Goal: Transaction & Acquisition: Book appointment/travel/reservation

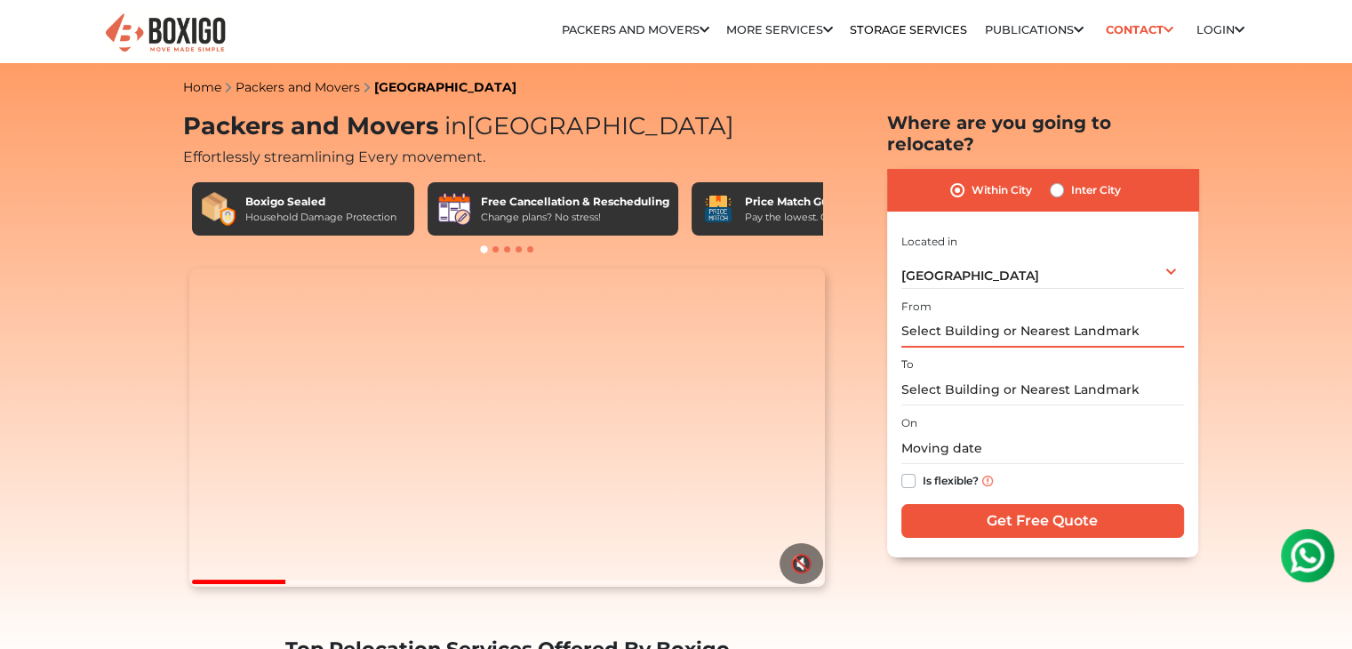
click at [971, 316] on input "text" at bounding box center [1042, 331] width 283 height 31
click at [944, 374] on input "text" at bounding box center [1042, 389] width 283 height 31
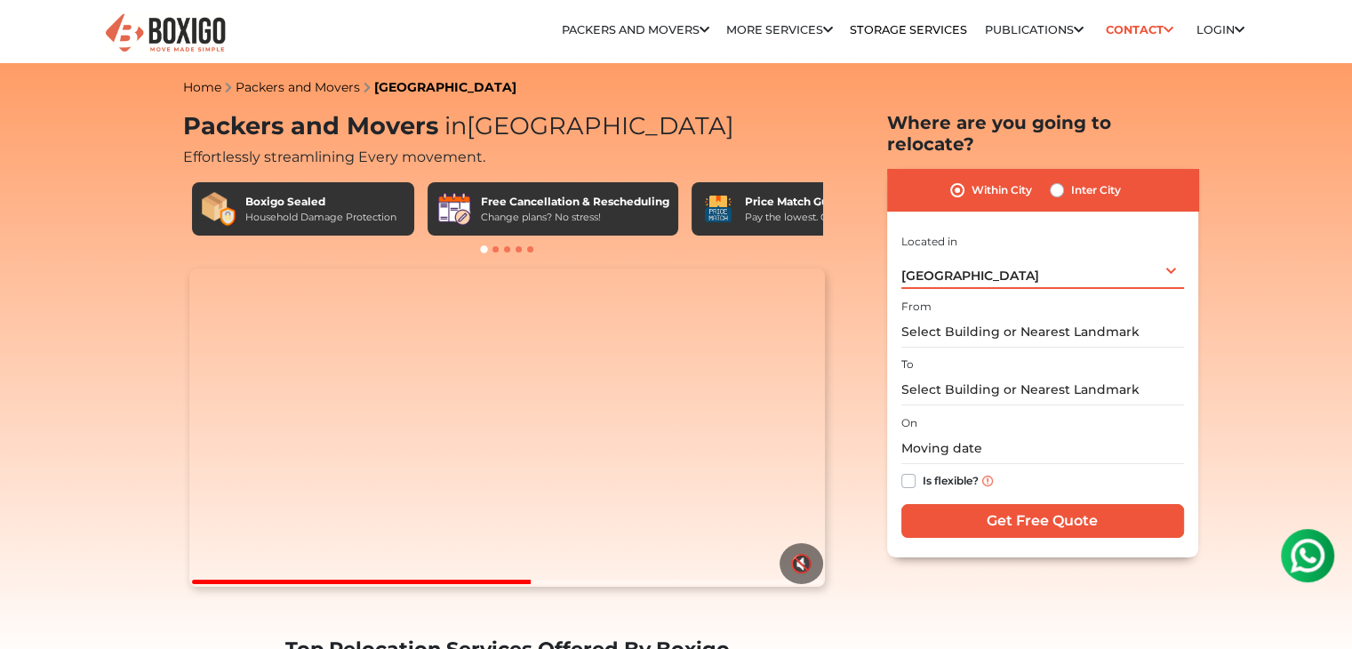
click at [986, 252] on div "[GEOGRAPHIC_DATA] Select City [GEOGRAPHIC_DATA] [GEOGRAPHIC_DATA] [GEOGRAPHIC_D…" at bounding box center [1042, 270] width 283 height 37
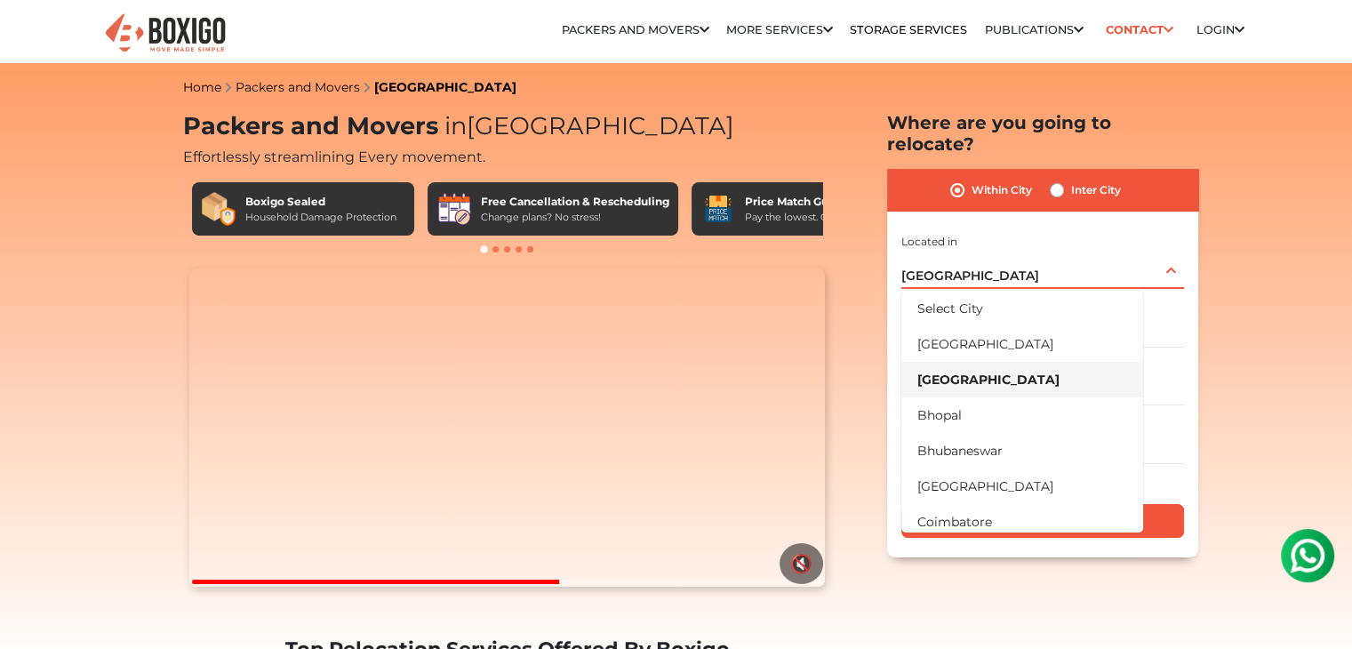
click at [986, 252] on div "[GEOGRAPHIC_DATA] Select City [GEOGRAPHIC_DATA] [GEOGRAPHIC_DATA] [GEOGRAPHIC_D…" at bounding box center [1042, 270] width 283 height 37
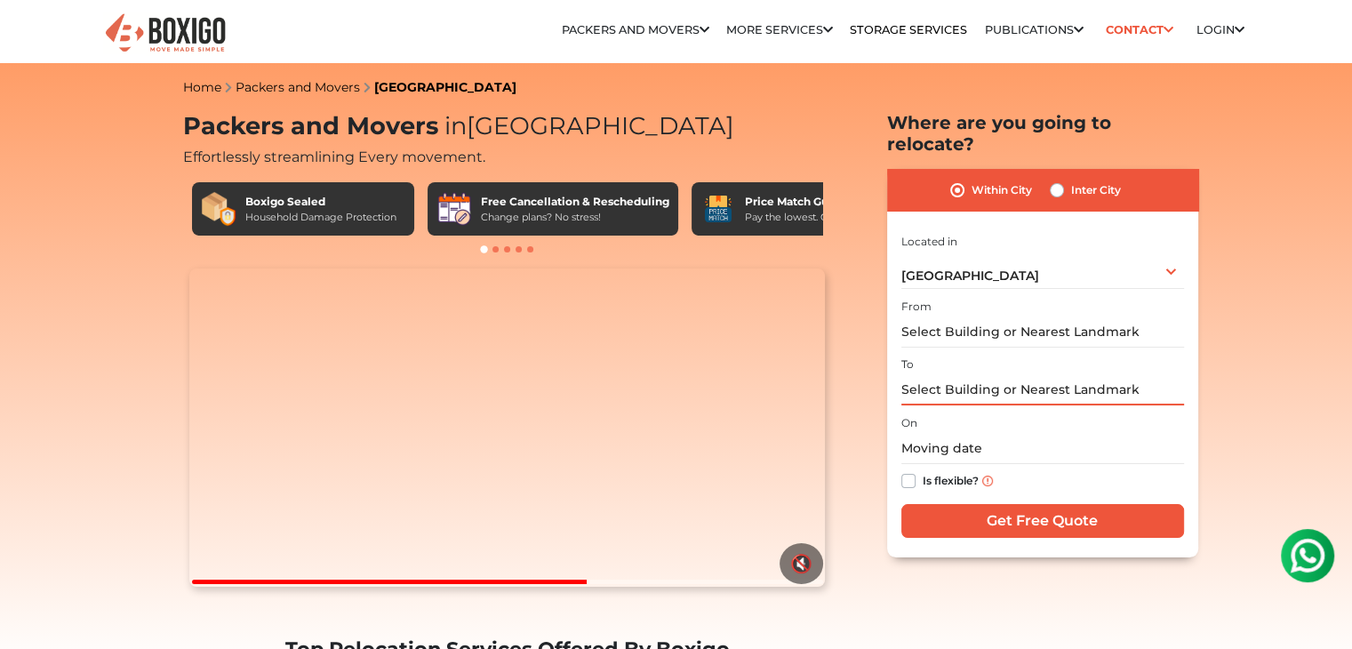
click at [986, 374] on input "text" at bounding box center [1042, 389] width 283 height 31
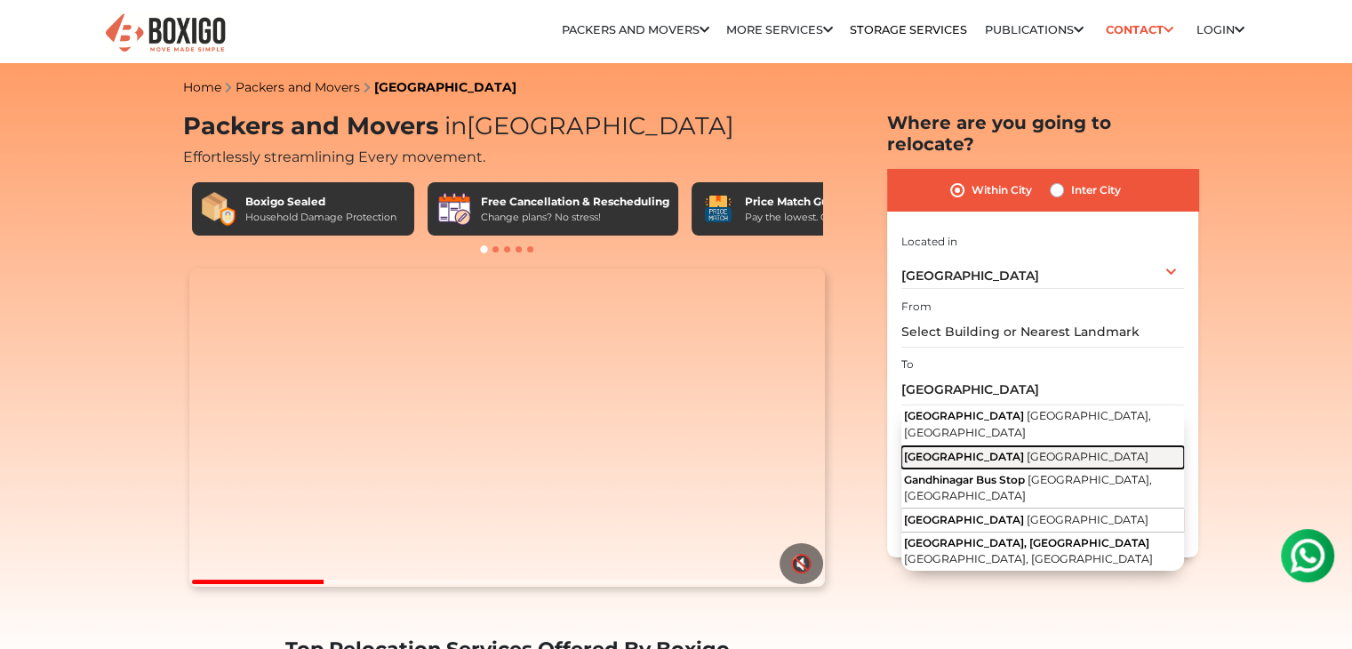
click at [1031, 446] on button "[GEOGRAPHIC_DATA] [GEOGRAPHIC_DATA]" at bounding box center [1042, 457] width 283 height 23
type input "[GEOGRAPHIC_DATA], [GEOGRAPHIC_DATA]"
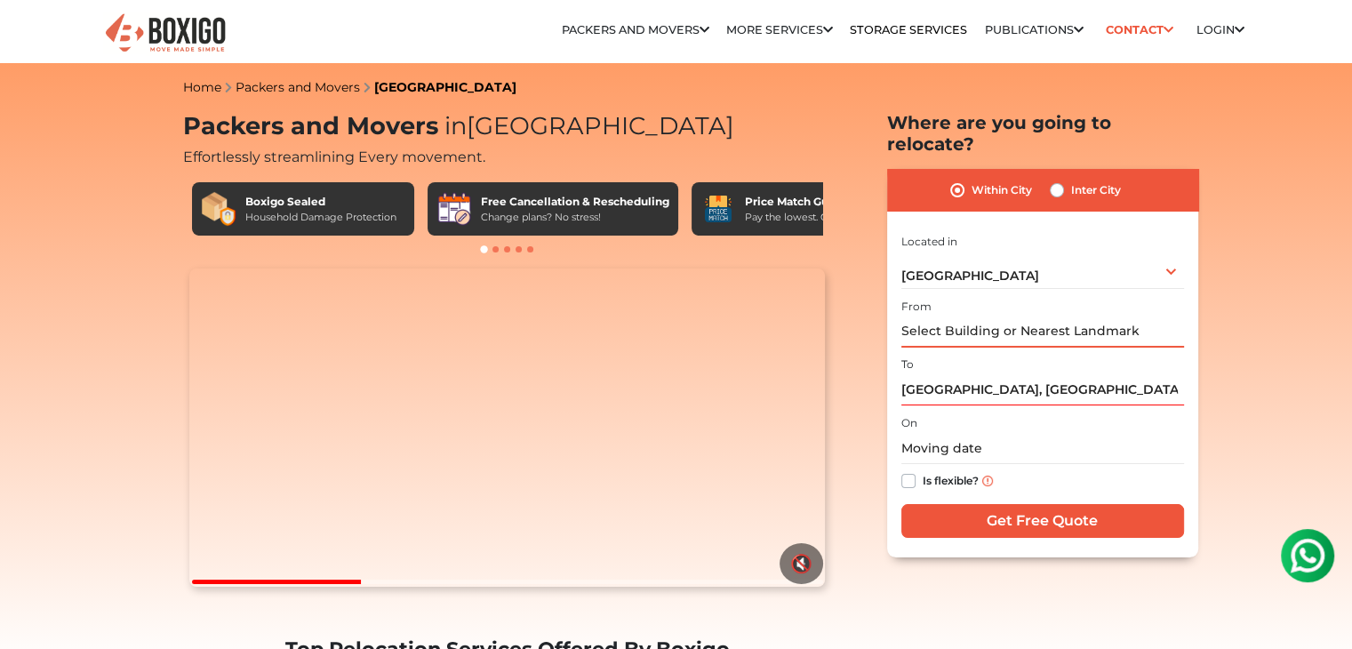
click at [996, 317] on input "text" at bounding box center [1042, 331] width 283 height 31
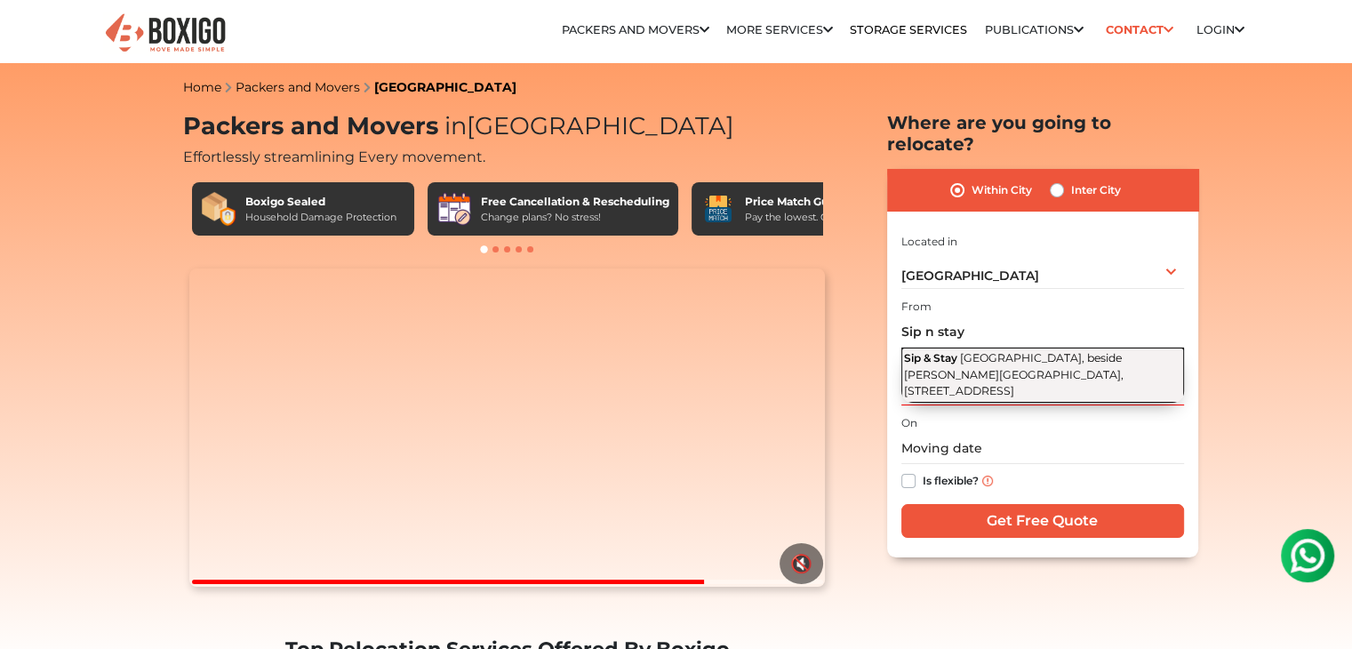
click at [1002, 351] on span "[GEOGRAPHIC_DATA], beside [PERSON_NAME][GEOGRAPHIC_DATA], [STREET_ADDRESS]" at bounding box center [1014, 374] width 220 height 46
type input "Sip & Stay, [GEOGRAPHIC_DATA], beside [PERSON_NAME][STREET_ADDRESS]"
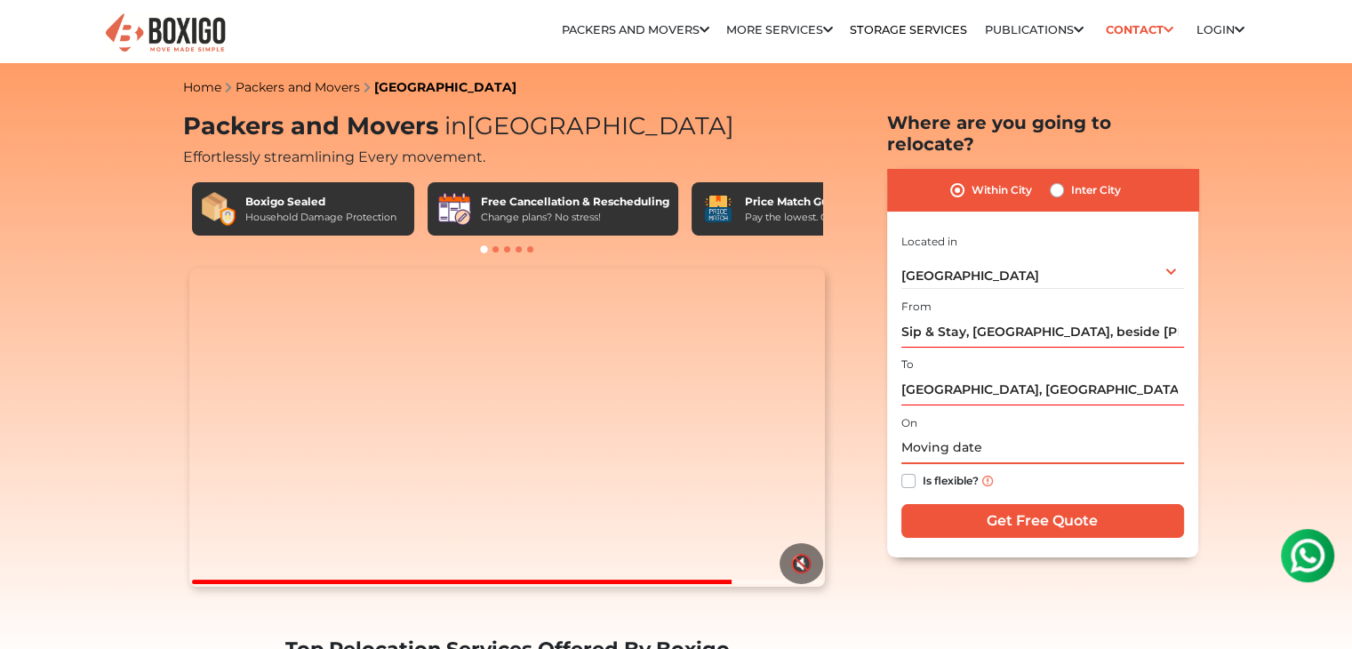
click at [955, 433] on input "text" at bounding box center [1042, 448] width 283 height 31
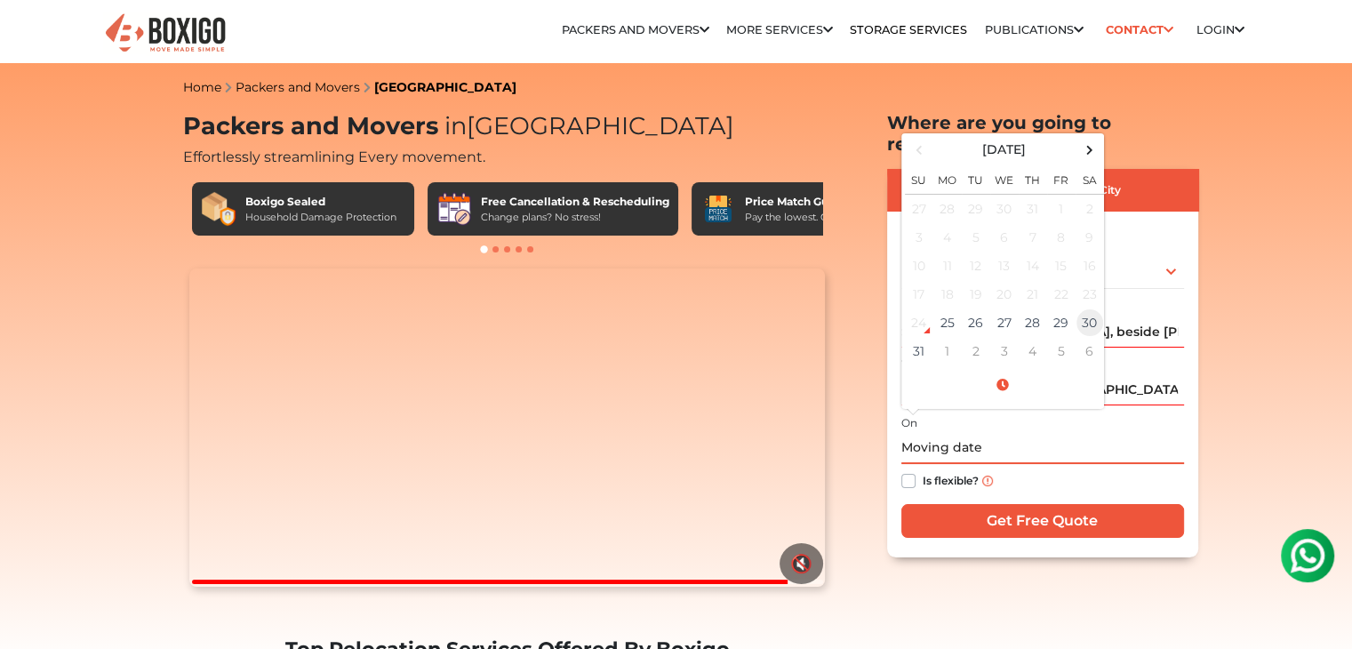
click at [1094, 308] on td "30" at bounding box center [1089, 322] width 28 height 28
type input "[DATE] 12:00 AM"
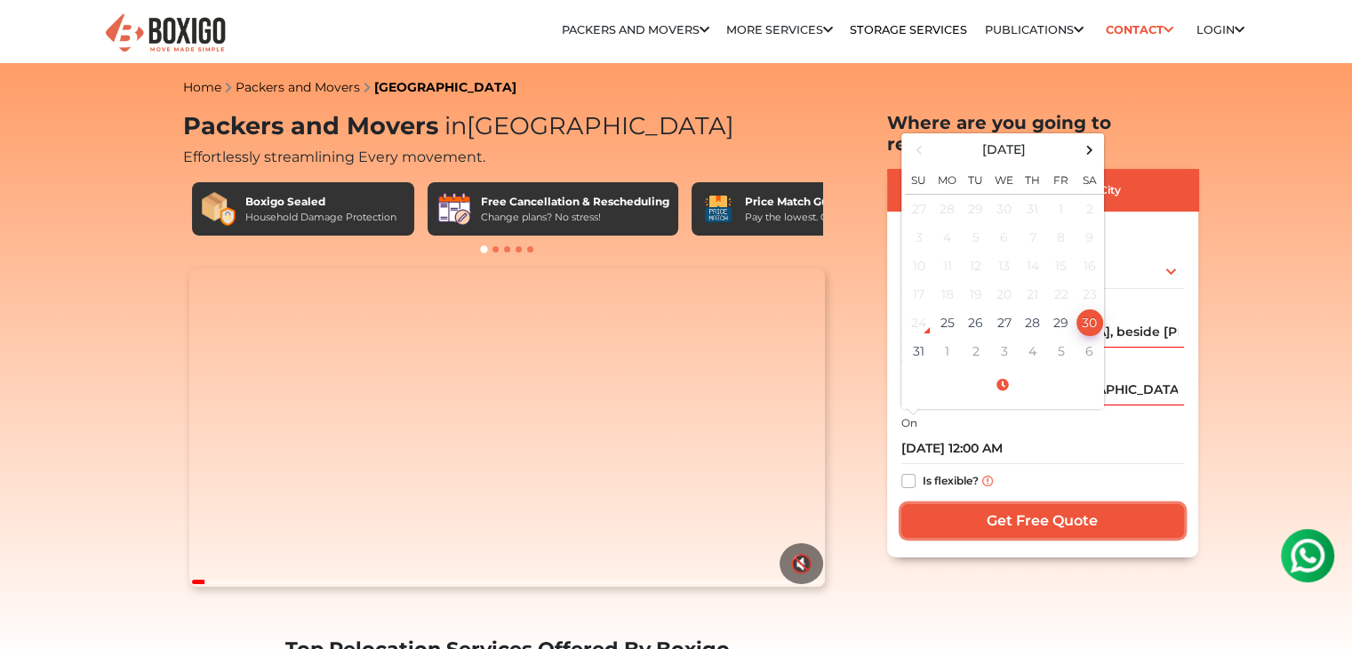
click at [1008, 504] on input "Get Free Quote" at bounding box center [1042, 521] width 283 height 34
